Goal: Check status: Check status

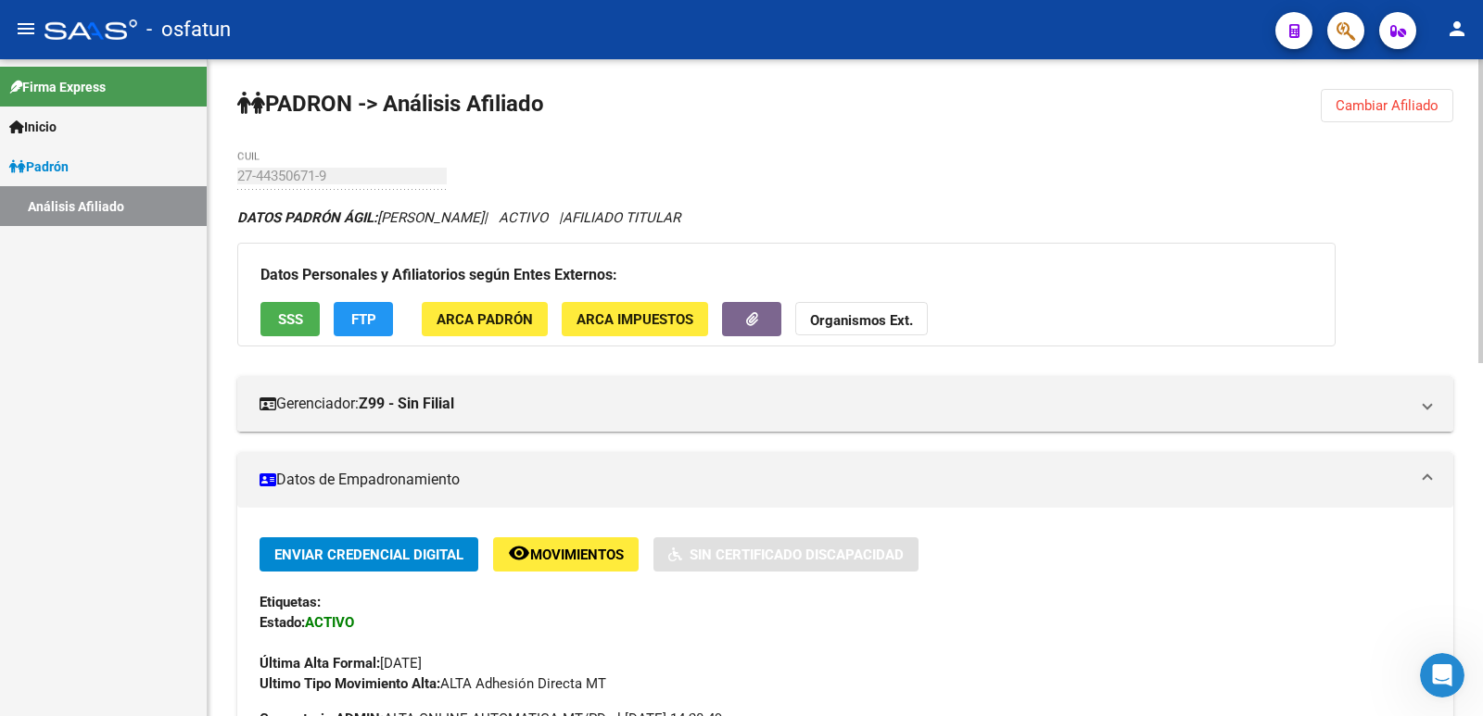
click at [1393, 101] on span "Cambiar Afiliado" at bounding box center [1386, 105] width 103 height 17
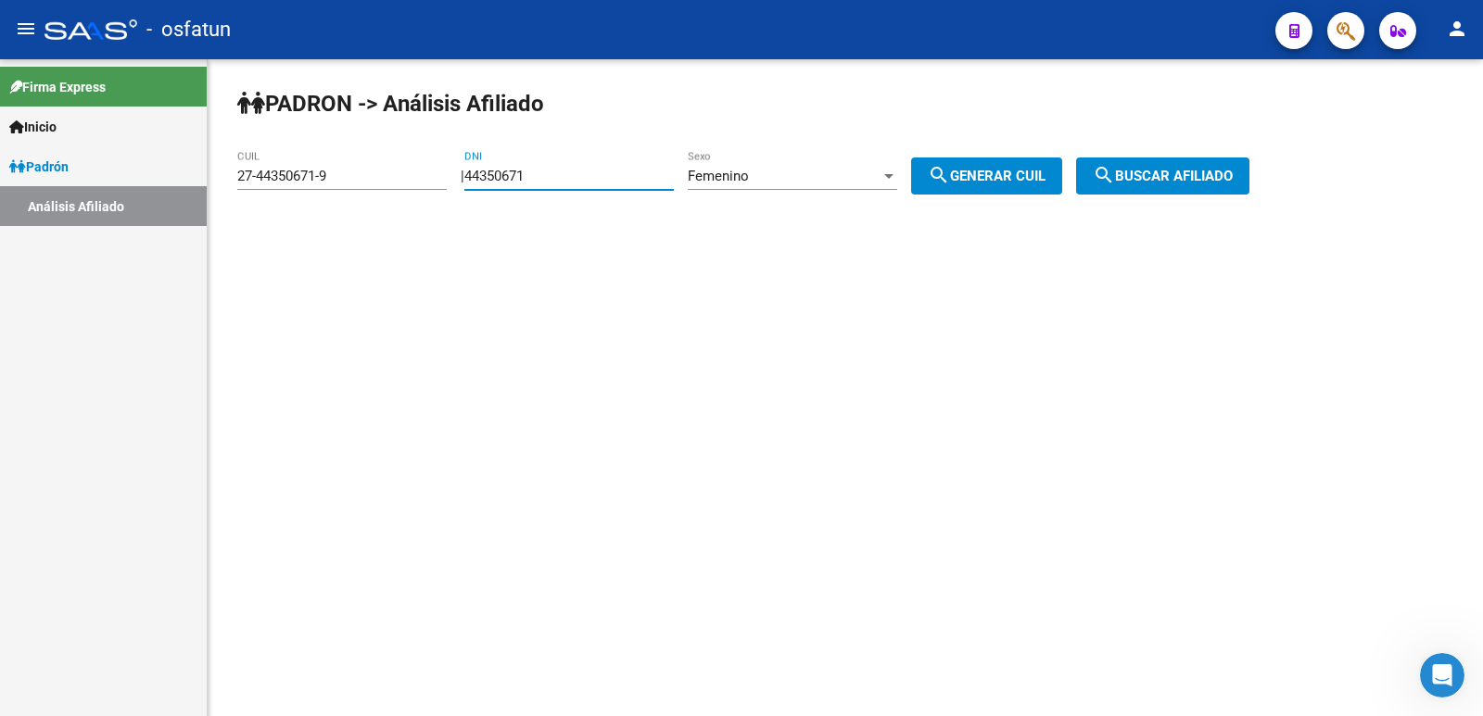
click at [552, 177] on input "44350671" at bounding box center [568, 176] width 209 height 17
type input "4"
paste input "28205883"
type input "28205883"
click at [1024, 182] on span "search Generar CUIL" at bounding box center [987, 176] width 118 height 17
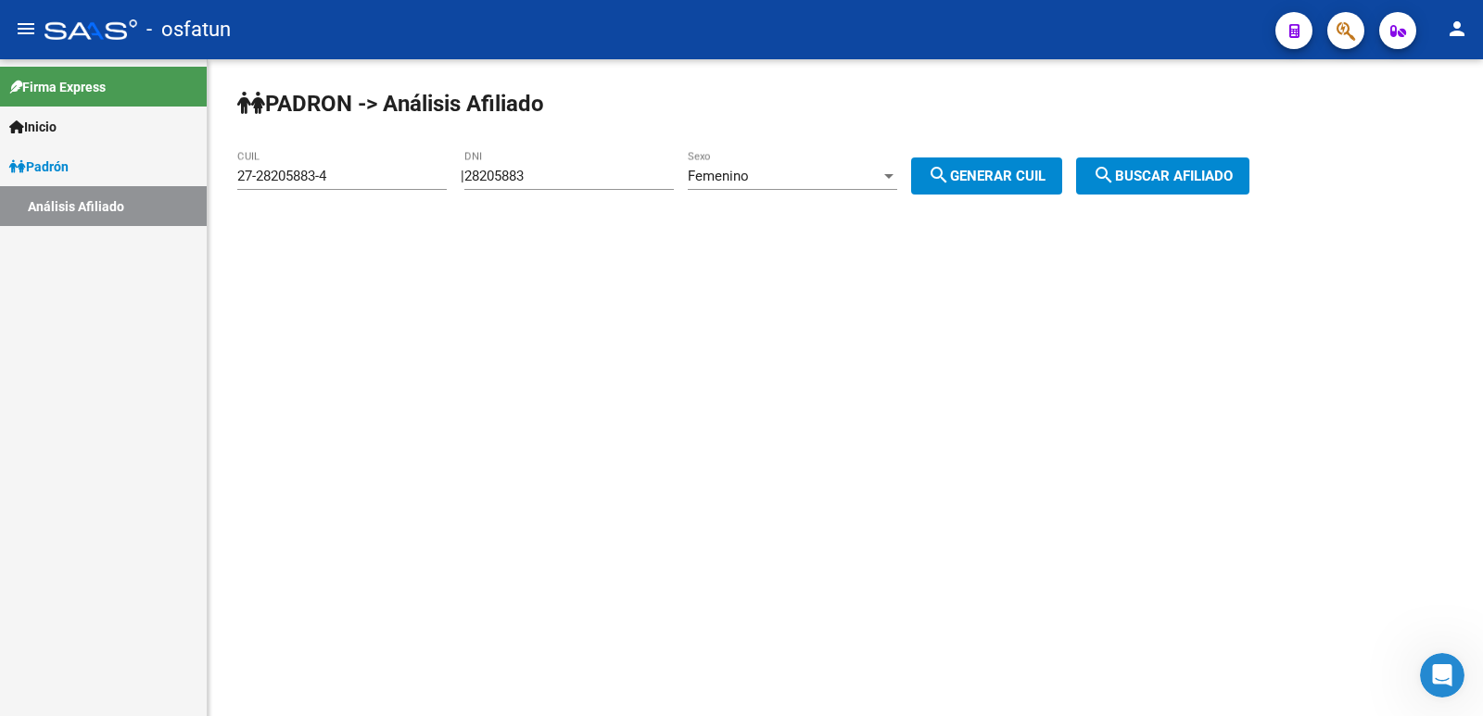
click at [893, 178] on div at bounding box center [888, 176] width 9 height 5
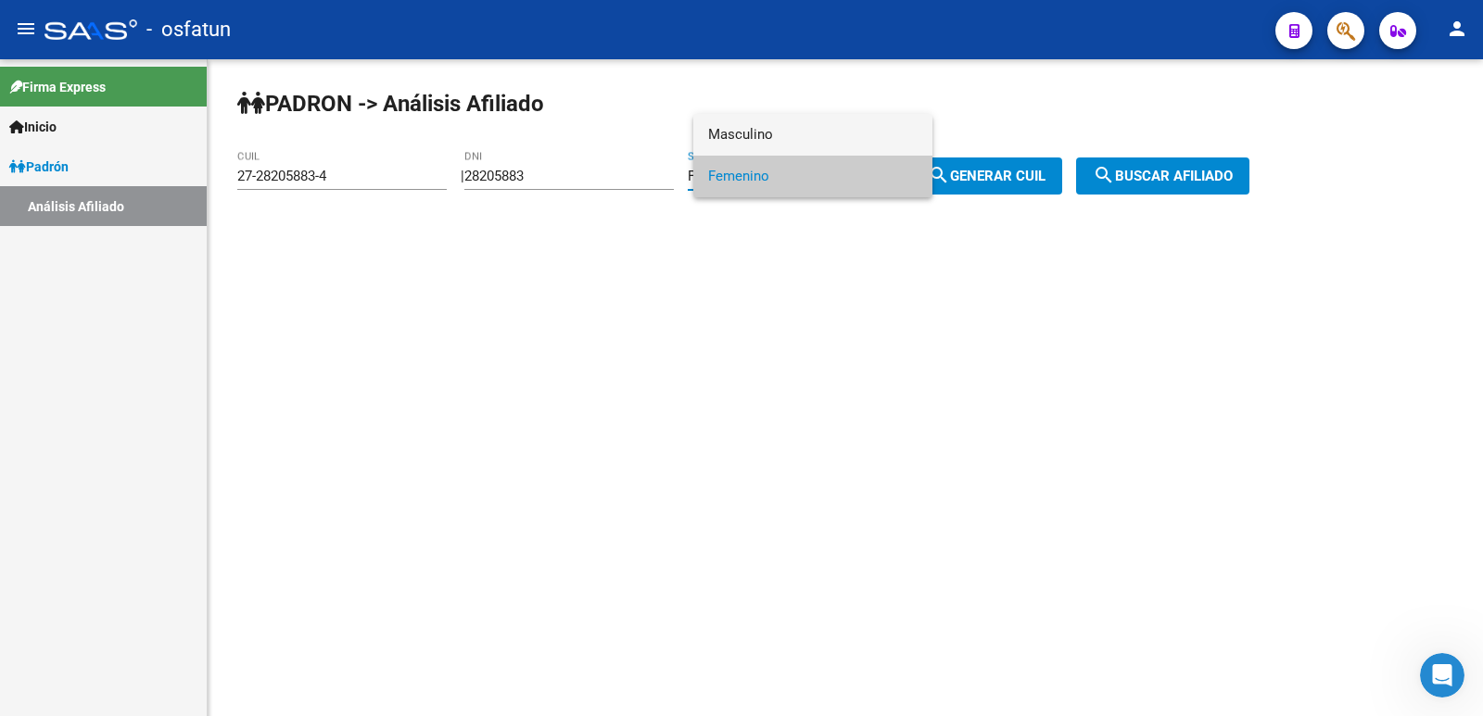
click at [806, 134] on span "Masculino" at bounding box center [812, 135] width 209 height 42
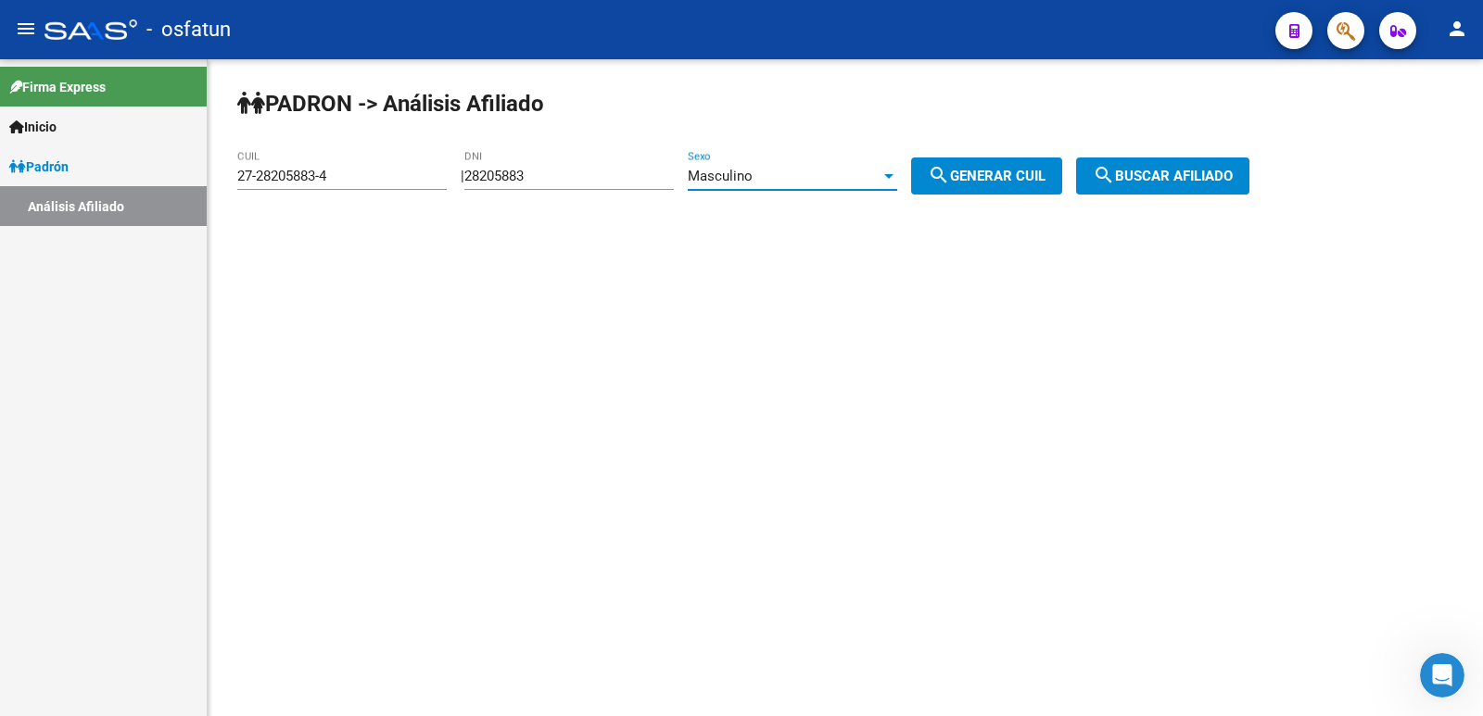
click at [1020, 171] on span "search Generar CUIL" at bounding box center [987, 176] width 118 height 17
click at [1166, 176] on span "search Buscar afiliado" at bounding box center [1163, 176] width 140 height 17
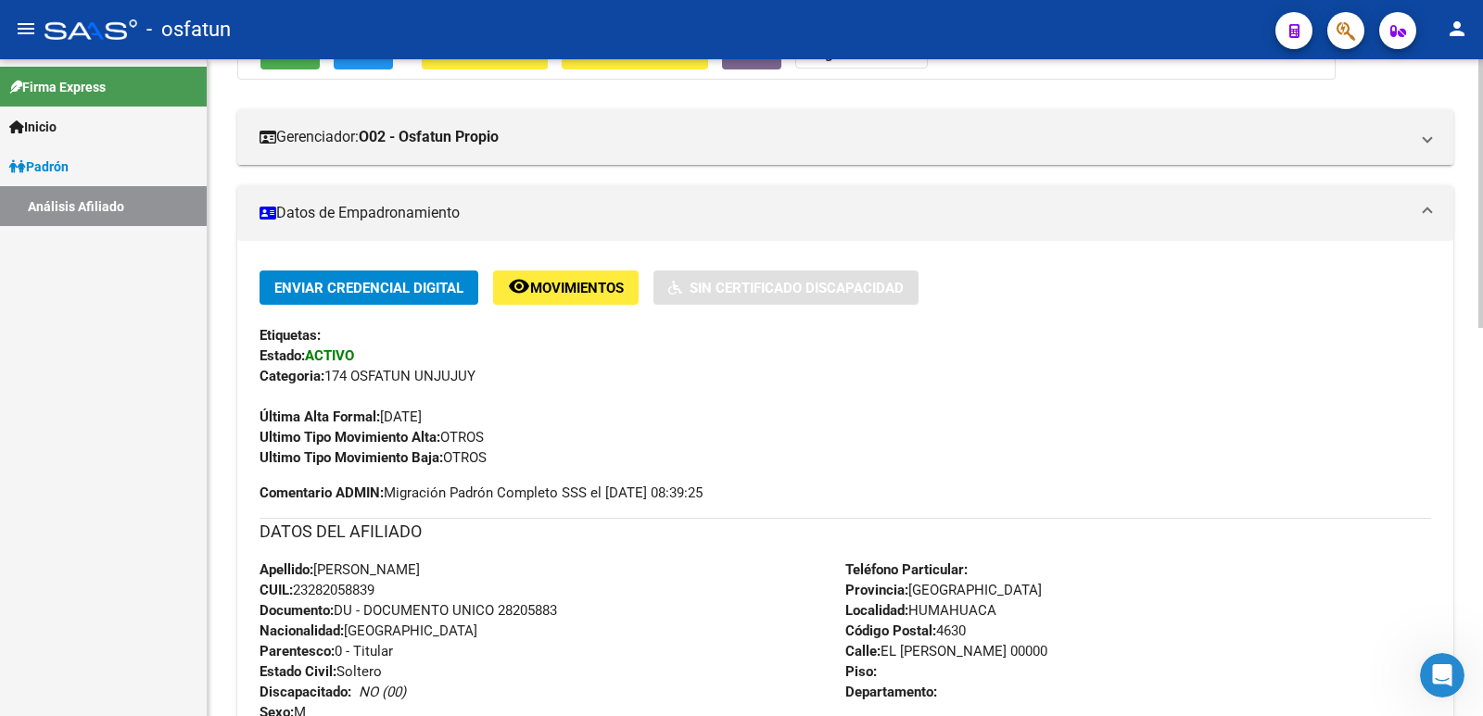
scroll to position [22, 0]
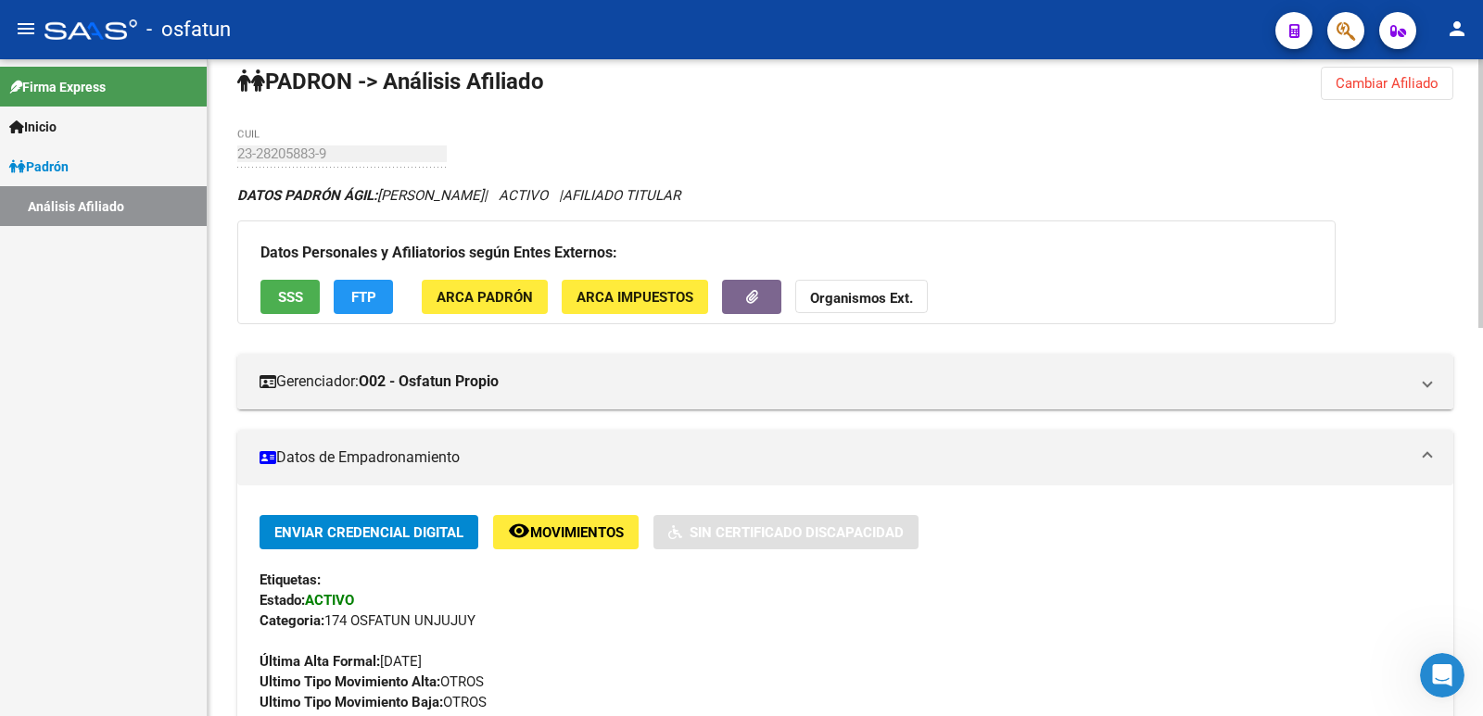
click at [291, 290] on span "SSS" at bounding box center [290, 297] width 25 height 17
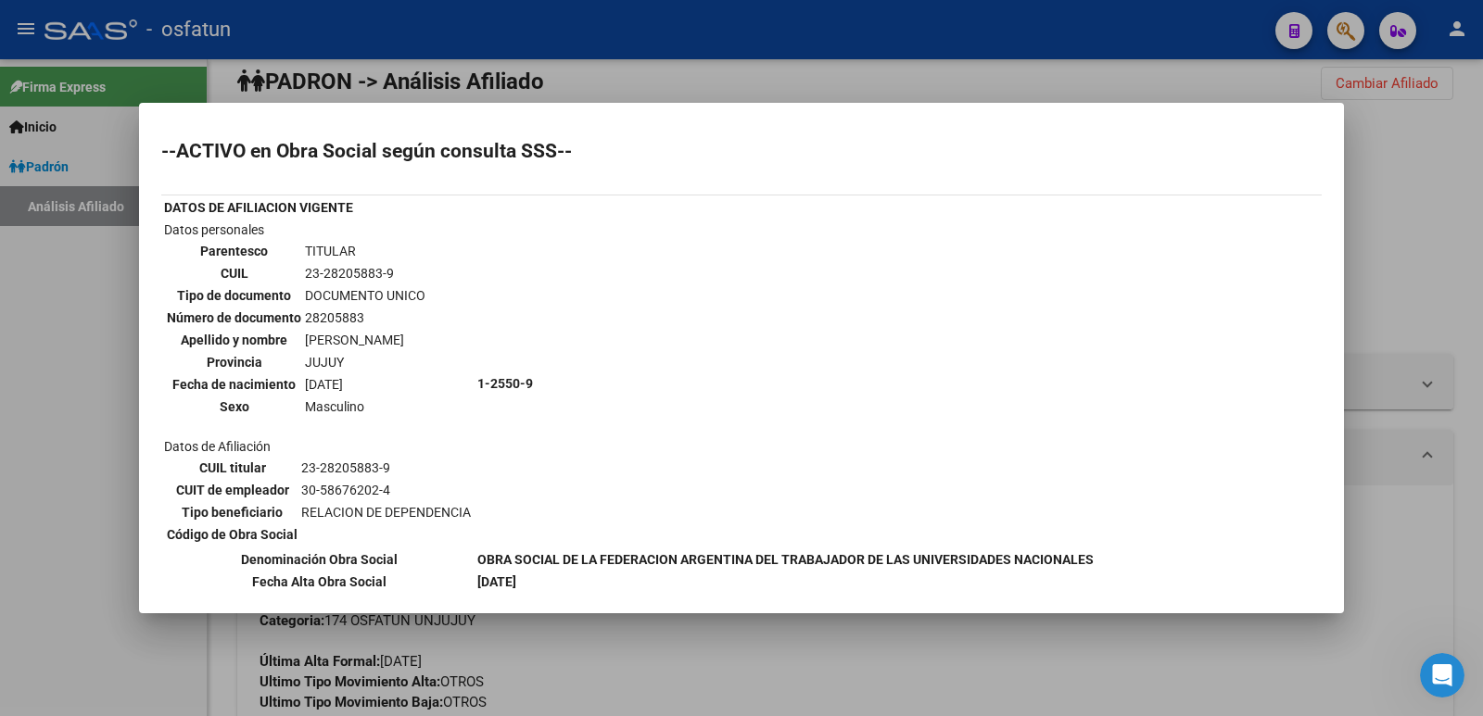
click at [754, 79] on div at bounding box center [741, 358] width 1483 height 716
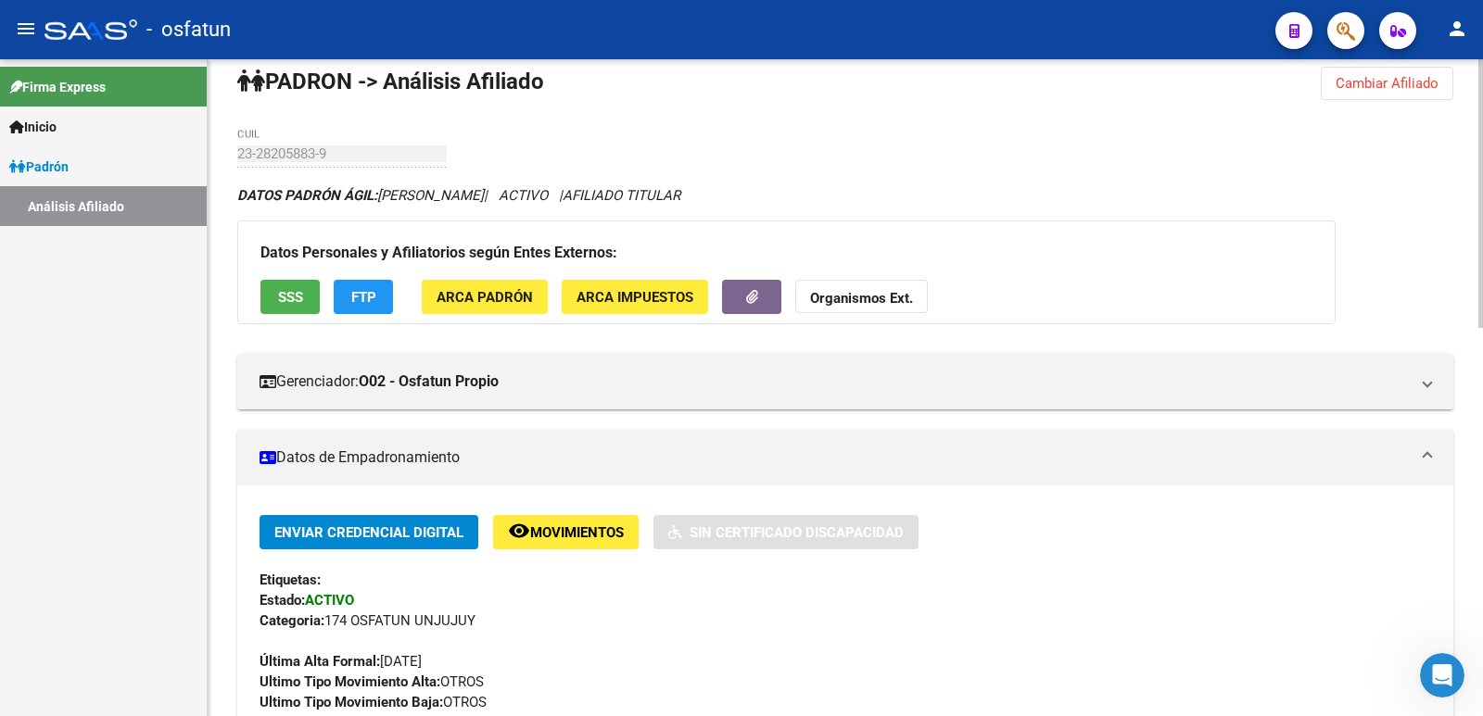
click at [1360, 95] on button "Cambiar Afiliado" at bounding box center [1387, 83] width 133 height 33
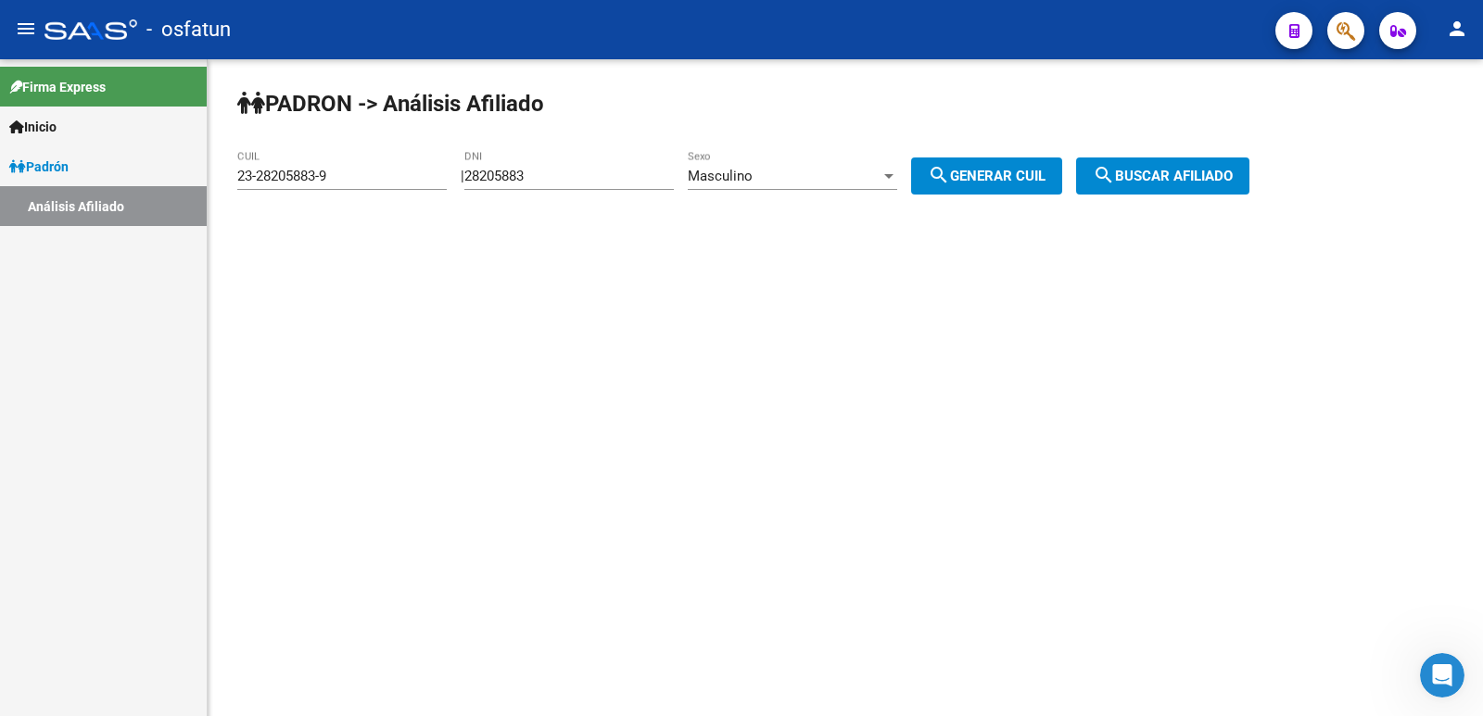
scroll to position [0, 0]
click at [340, 175] on input "23-28205883-9" at bounding box center [341, 176] width 209 height 17
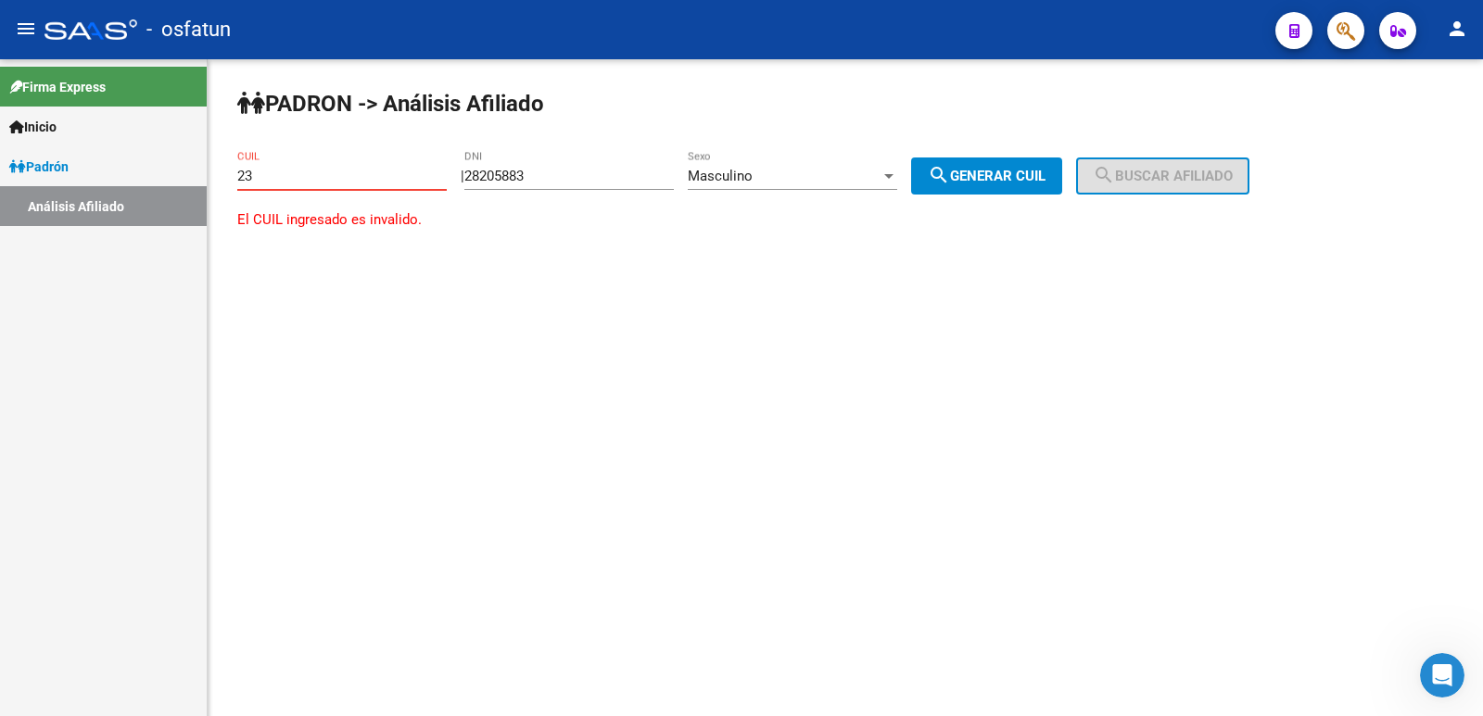
type input "2"
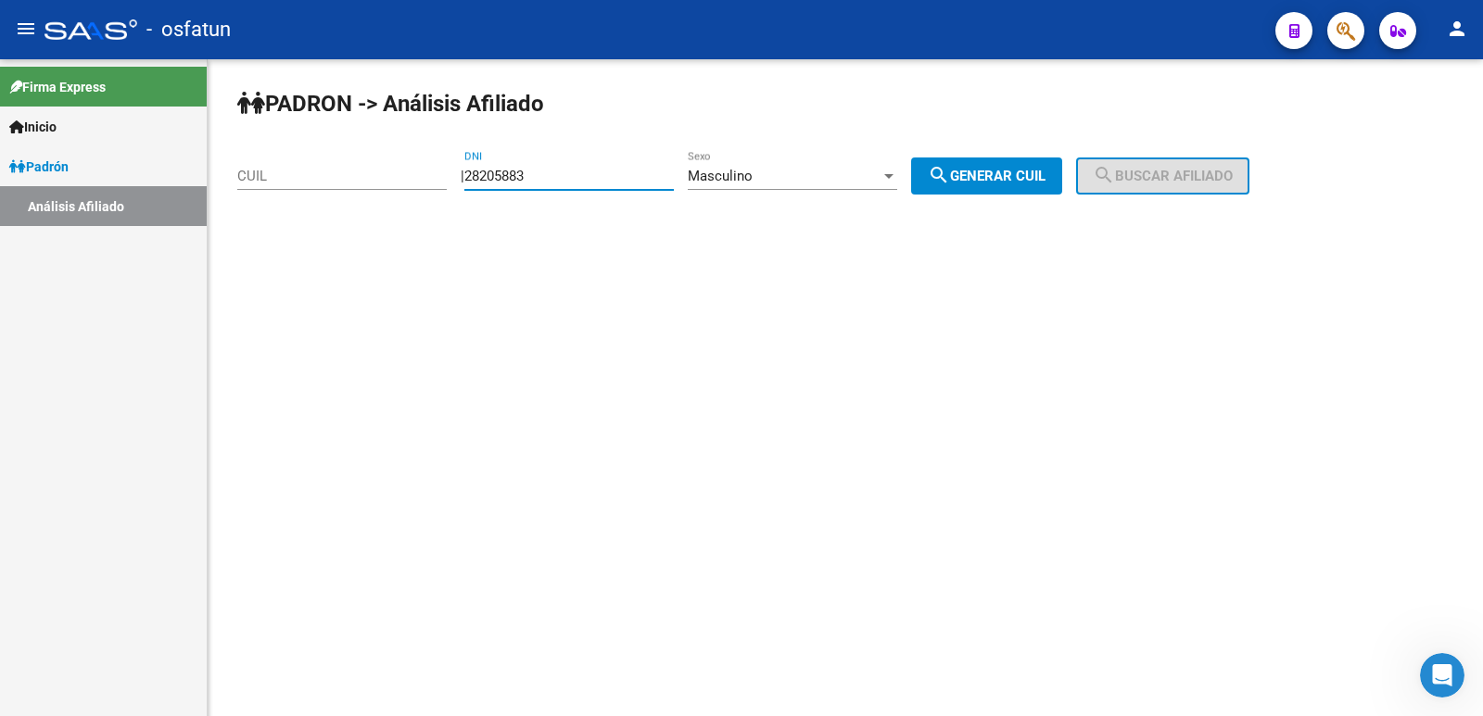
click at [551, 172] on input "28205883" at bounding box center [568, 176] width 209 height 17
